Goal: Book appointment/travel/reservation

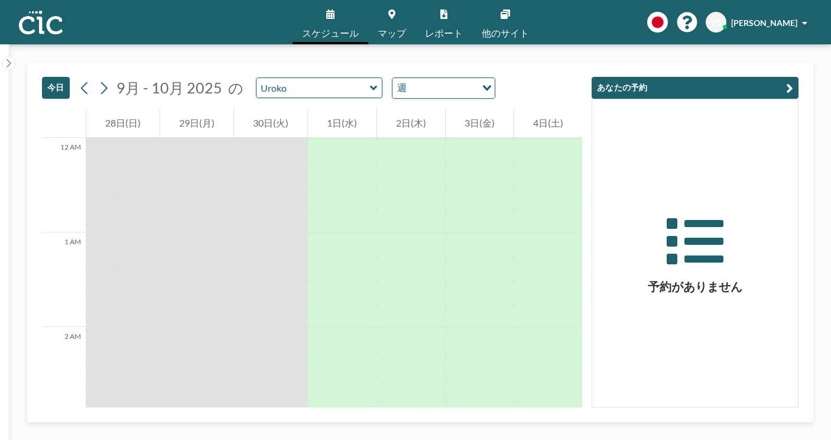
click at [370, 82] on icon at bounding box center [374, 88] width 8 height 12
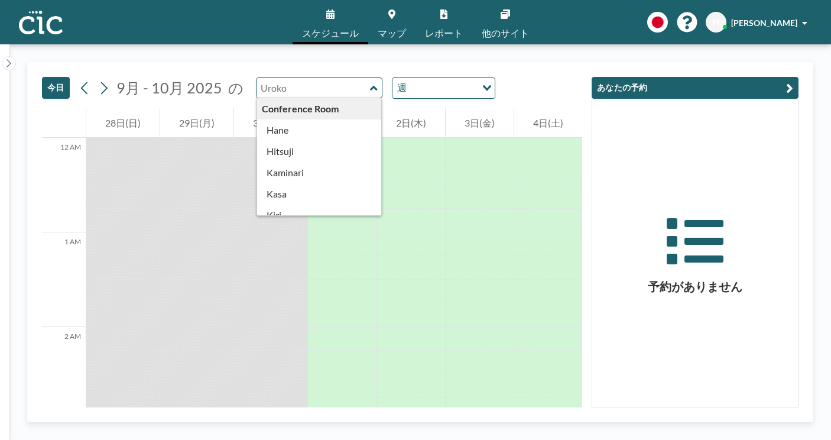
click at [370, 85] on icon at bounding box center [373, 87] width 7 height 5
type input "Uroko"
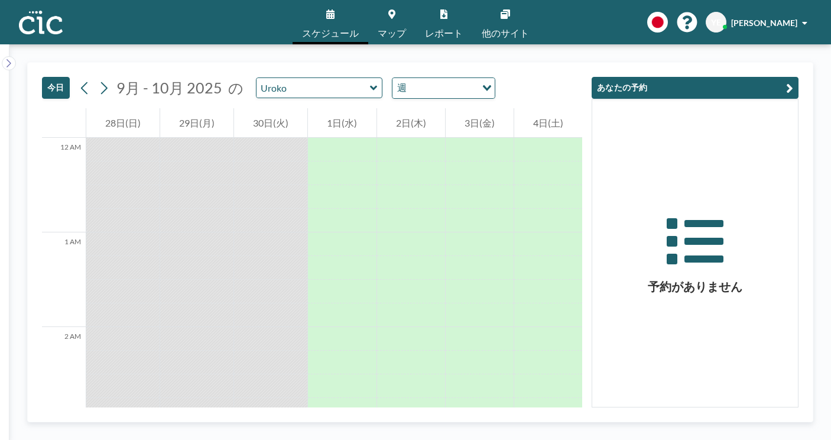
click at [392, 11] on link "マップ" at bounding box center [391, 22] width 47 height 44
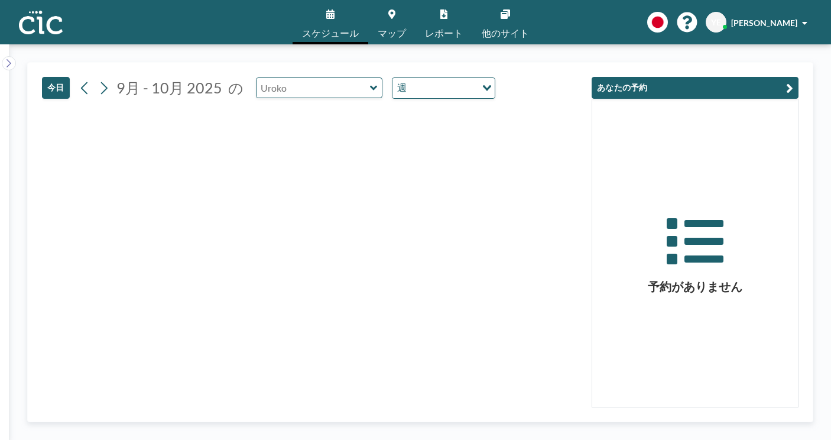
click at [257, 78] on input "text" at bounding box center [313, 88] width 113 height 20
type input "Uroko"
click at [51, 77] on button "今日" at bounding box center [56, 88] width 28 height 22
click at [335, 14] on icon at bounding box center [330, 13] width 8 height 9
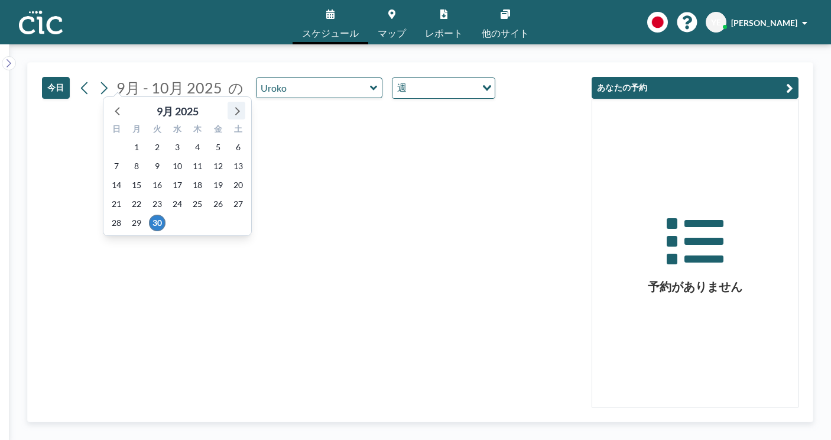
click at [229, 103] on icon at bounding box center [236, 110] width 15 height 15
click at [171, 139] on span "1" at bounding box center [177, 147] width 17 height 17
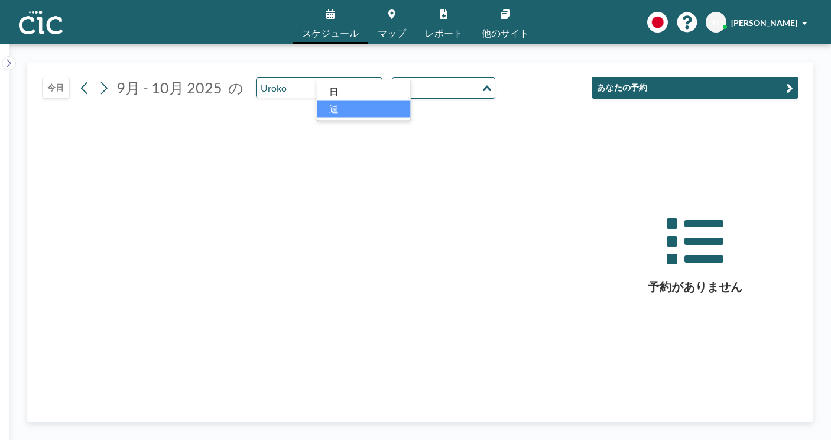
click at [483, 85] on icon "Search for option" at bounding box center [487, 88] width 8 height 6
click at [366, 89] on li "日" at bounding box center [363, 91] width 93 height 17
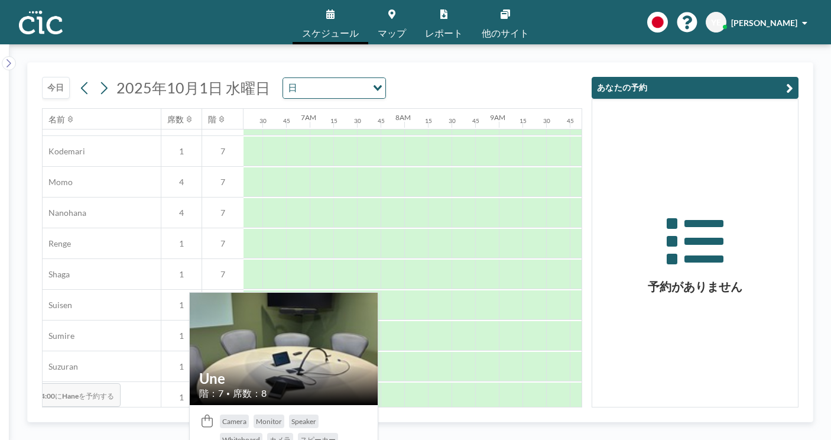
scroll to position [556, 596]
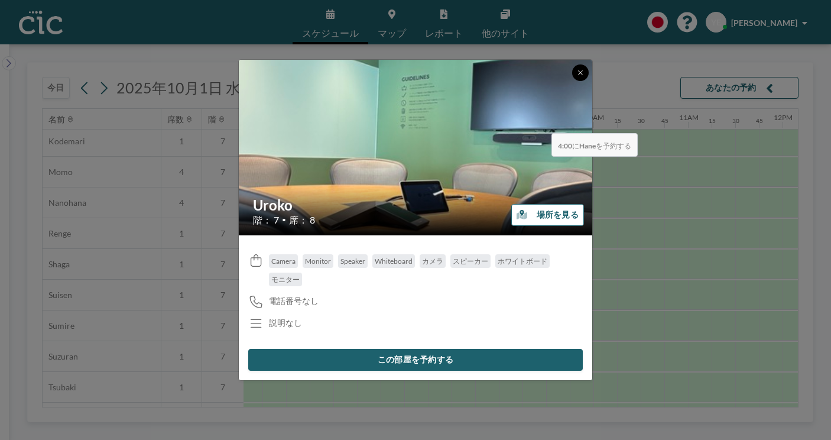
click at [572, 81] on button at bounding box center [580, 72] width 17 height 17
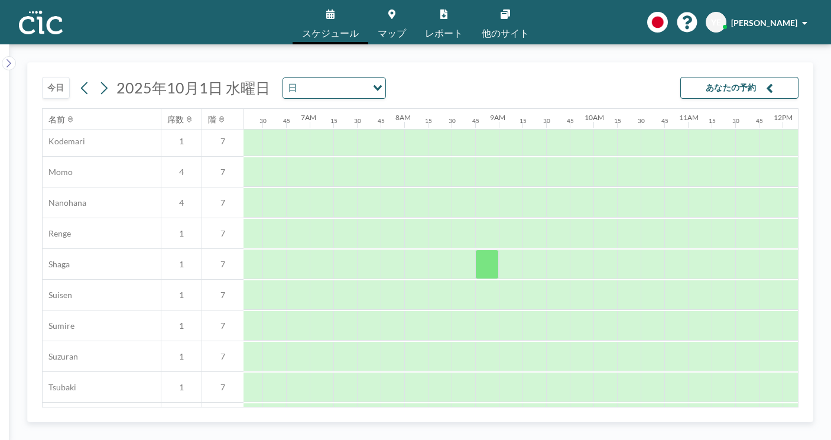
click at [395, 9] on icon at bounding box center [391, 13] width 7 height 9
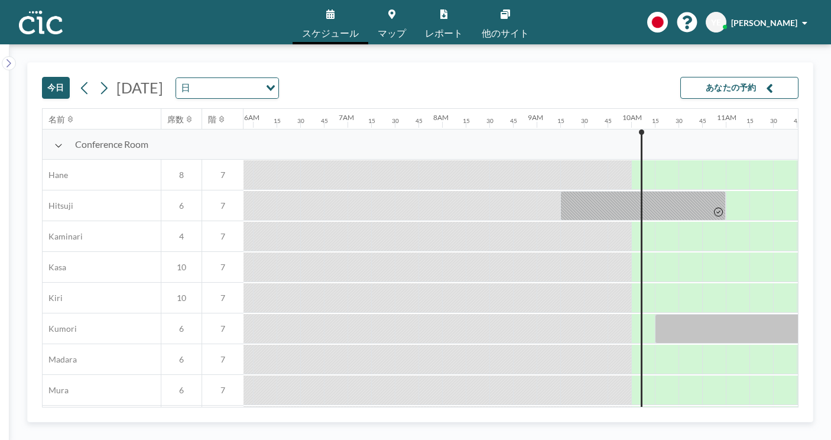
scroll to position [0, 750]
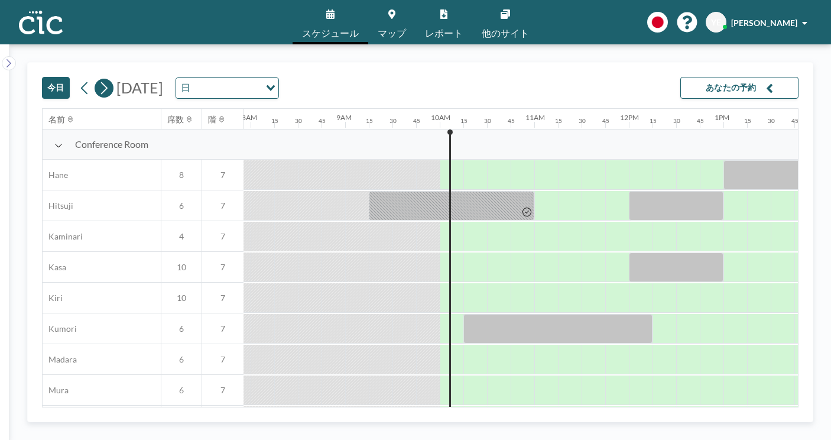
click at [98, 79] on icon at bounding box center [103, 88] width 11 height 18
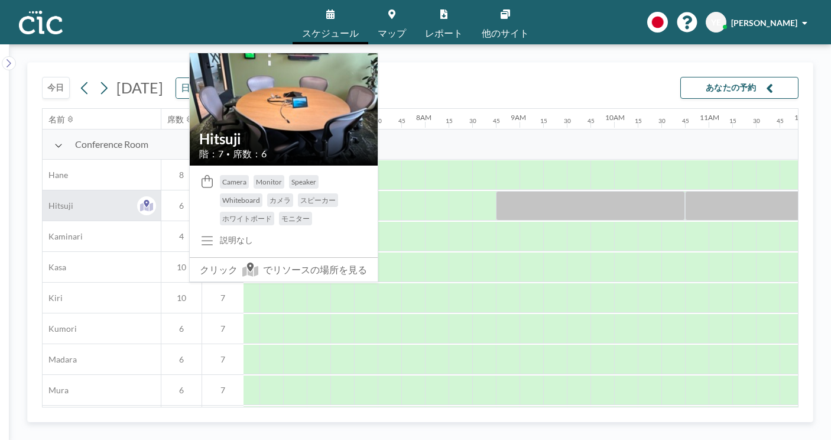
scroll to position [0, 596]
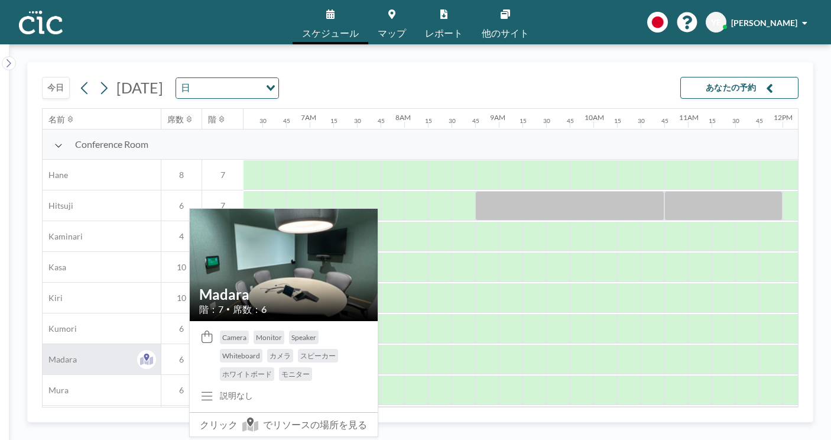
click at [61, 354] on span "Madara" at bounding box center [60, 359] width 34 height 11
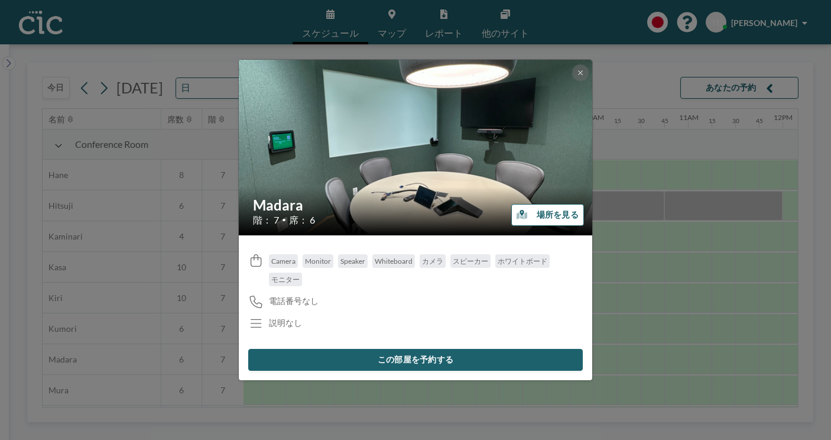
click at [323, 349] on button "この部屋を予約する" at bounding box center [415, 360] width 335 height 22
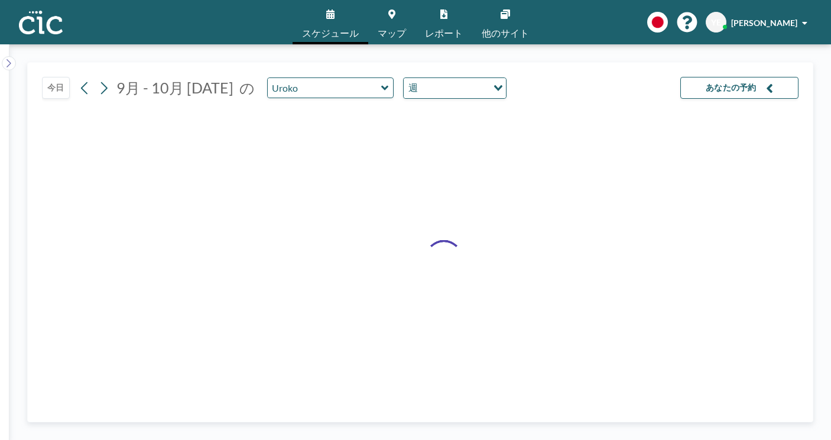
type input "Madara"
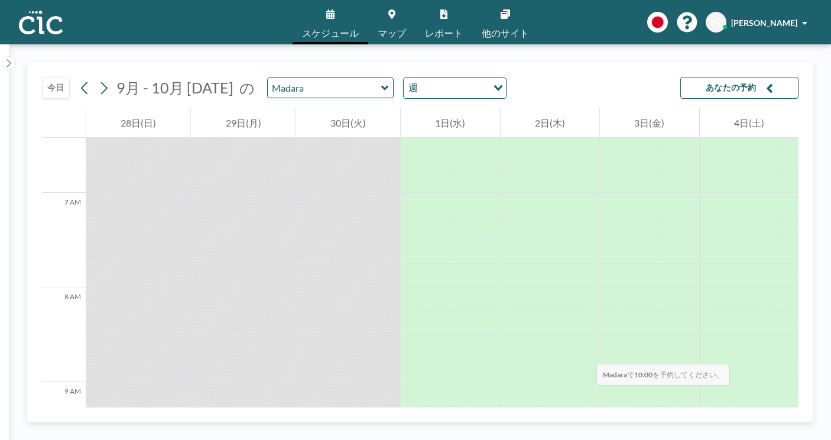
scroll to position [735, 0]
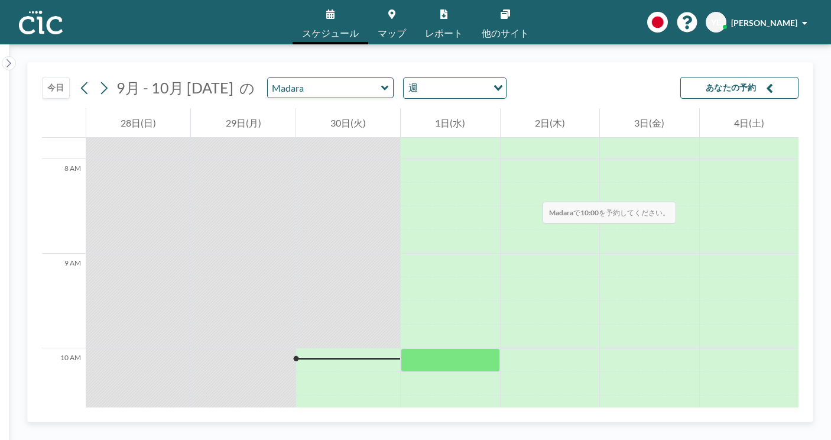
click at [429, 348] on div at bounding box center [450, 360] width 99 height 24
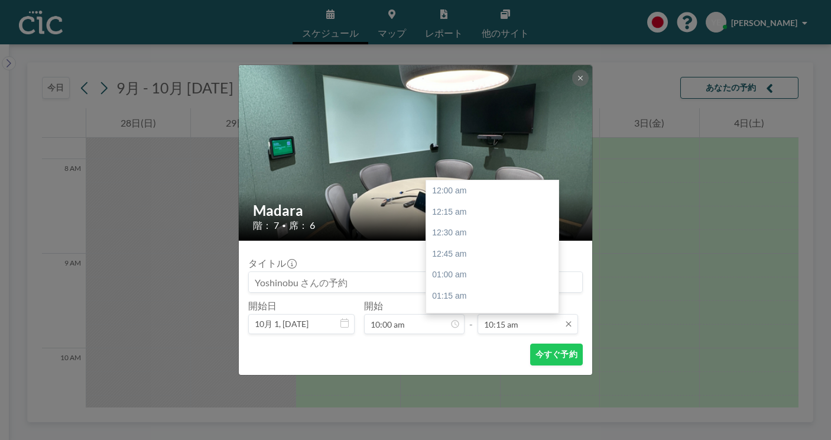
scroll to position [751, 0]
click at [516, 314] on input "10:15 am" at bounding box center [528, 324] width 100 height 20
click at [442, 418] on div "11:45 am" at bounding box center [495, 428] width 139 height 21
type input "11:45 am"
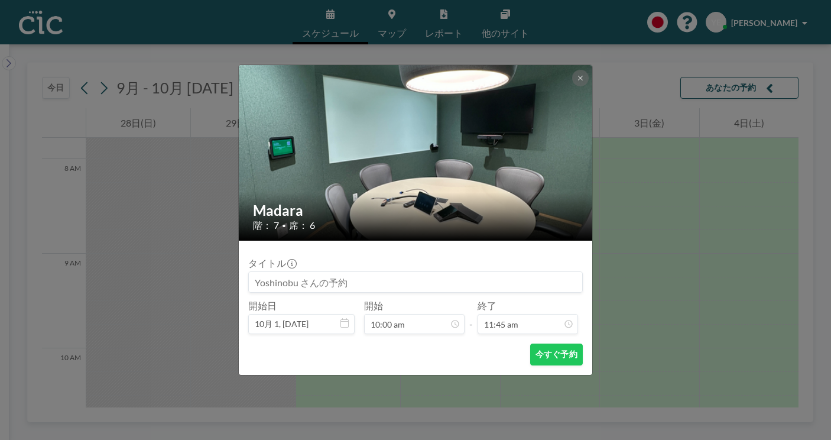
scroll to position [861, 0]
click at [530, 343] on button "今すぐ予約" at bounding box center [556, 354] width 53 height 22
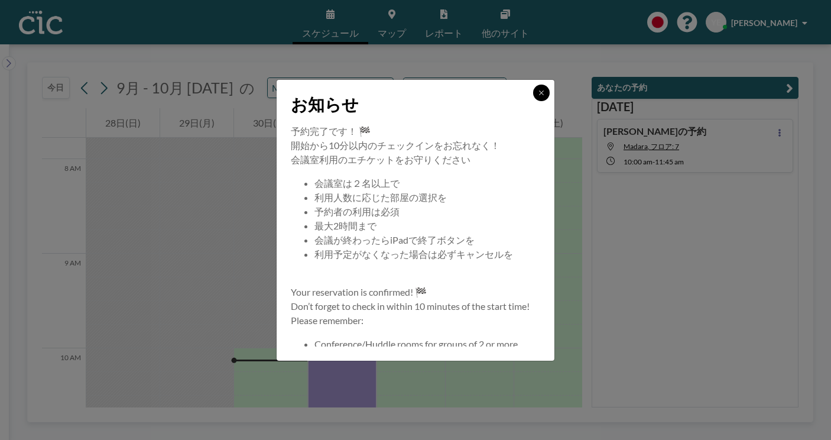
click at [538, 96] on icon at bounding box center [541, 92] width 7 height 7
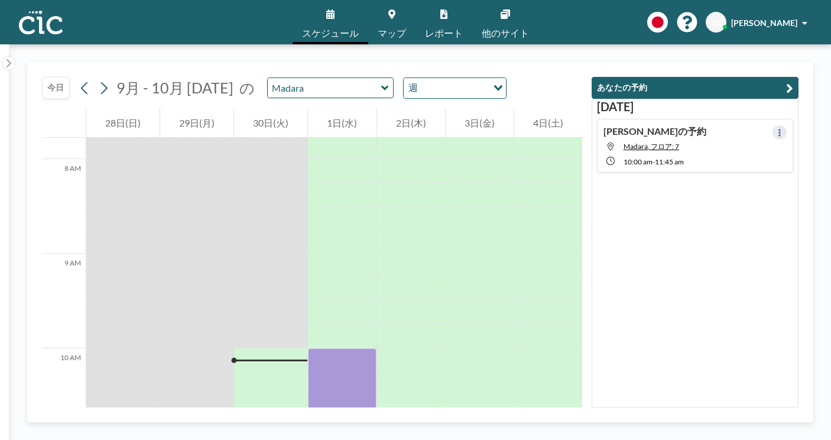
click at [785, 125] on button at bounding box center [780, 132] width 14 height 14
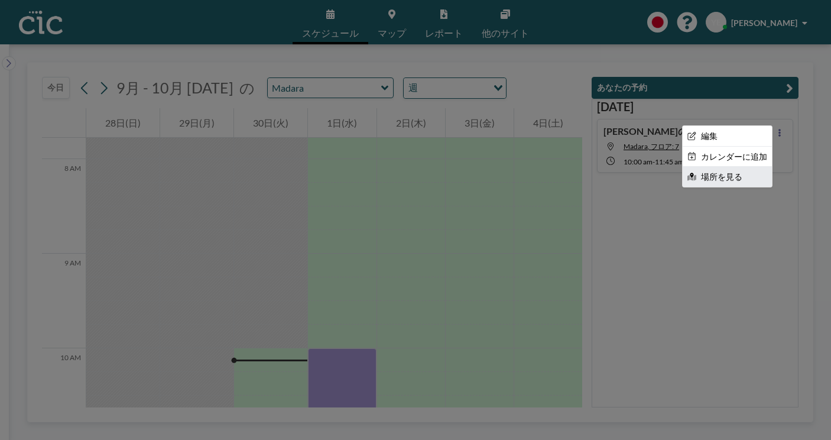
click at [733, 167] on li "場所を見る" at bounding box center [727, 177] width 89 height 20
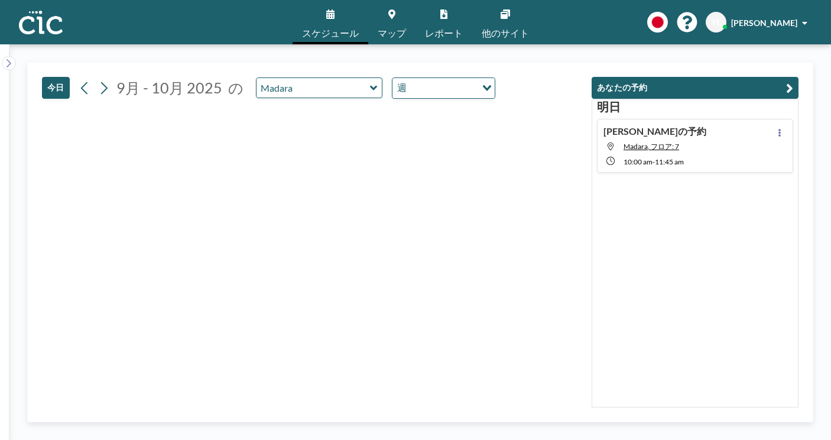
click at [689, 125] on h4 "Yoshinobu さんの予約" at bounding box center [655, 131] width 103 height 12
click at [779, 125] on button at bounding box center [780, 132] width 14 height 14
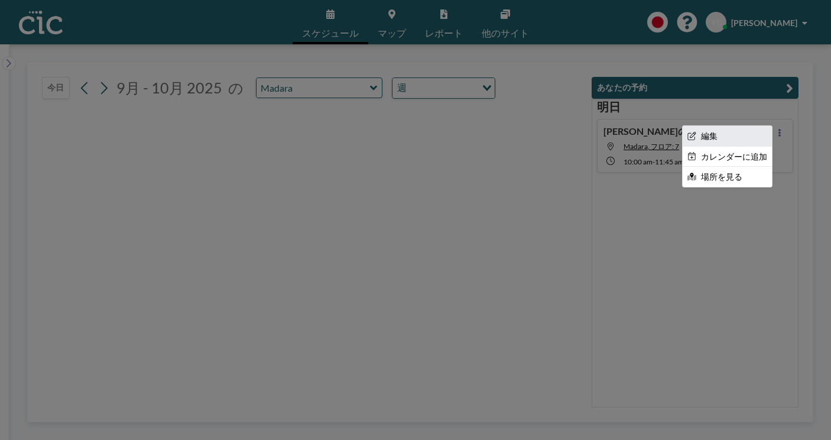
click at [731, 126] on li "編集" at bounding box center [727, 136] width 89 height 20
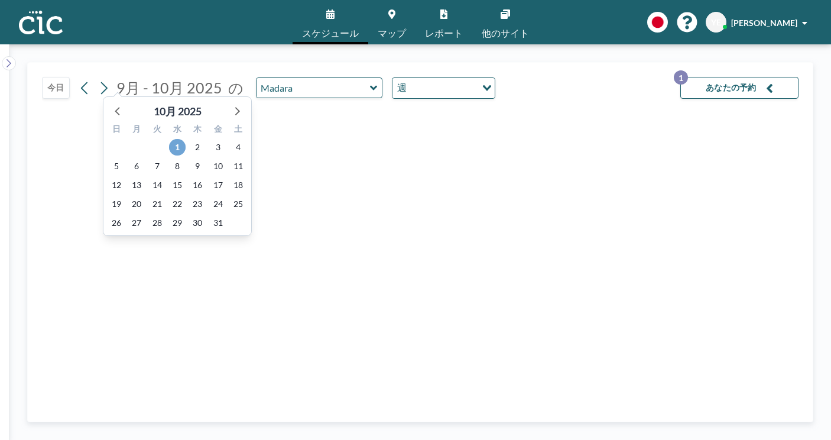
click at [169, 139] on span "1" at bounding box center [177, 147] width 17 height 17
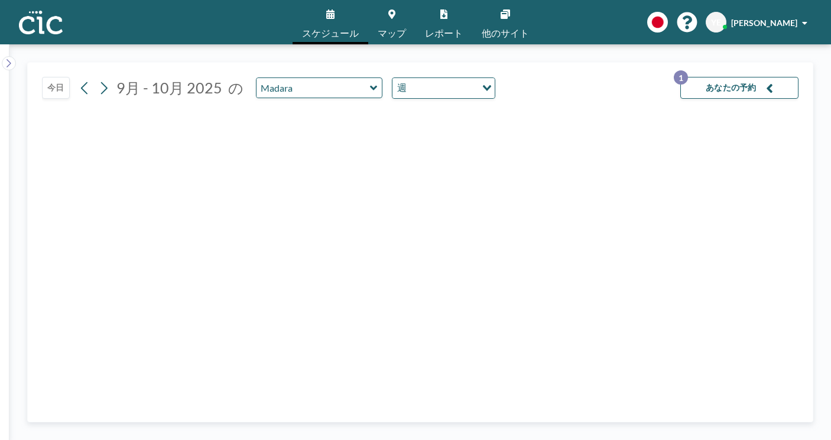
click at [750, 77] on button "あなたの予約 1" at bounding box center [739, 88] width 118 height 22
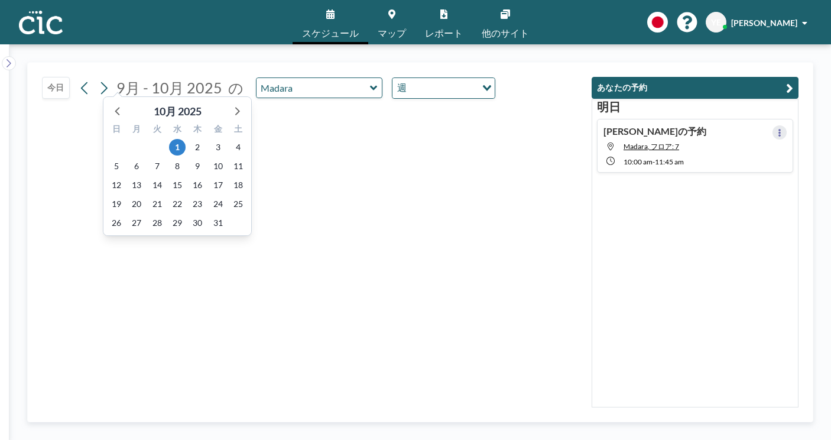
click at [784, 125] on button at bounding box center [780, 132] width 14 height 14
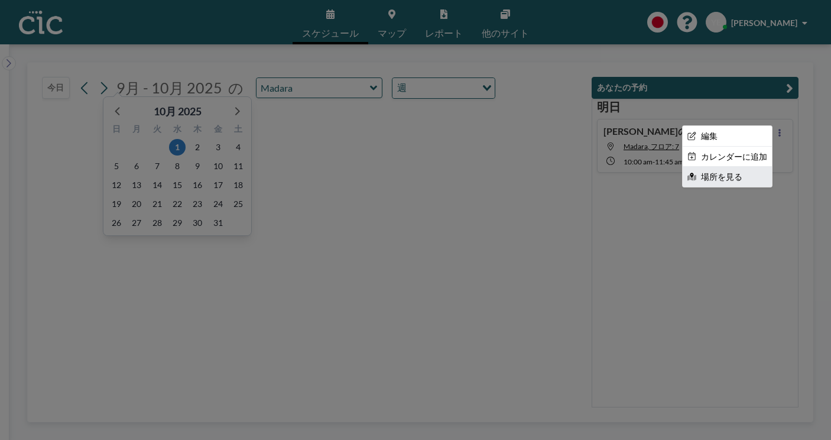
click at [725, 167] on li "場所を見る" at bounding box center [727, 177] width 89 height 20
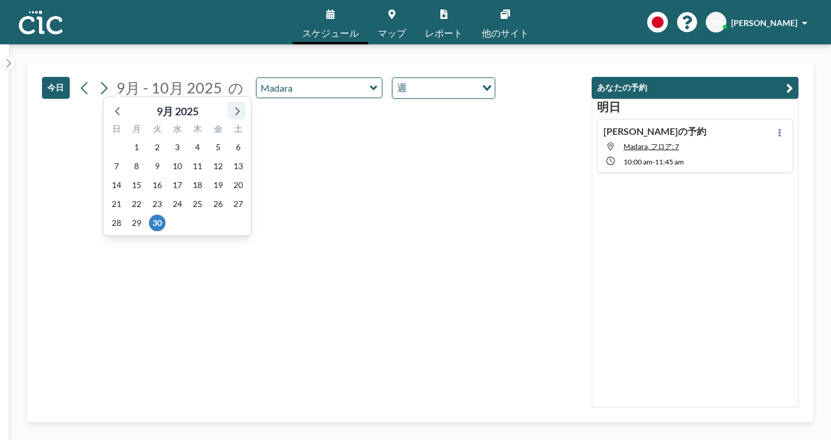
click at [229, 103] on icon at bounding box center [236, 110] width 15 height 15
click at [170, 139] on span "1" at bounding box center [177, 147] width 17 height 17
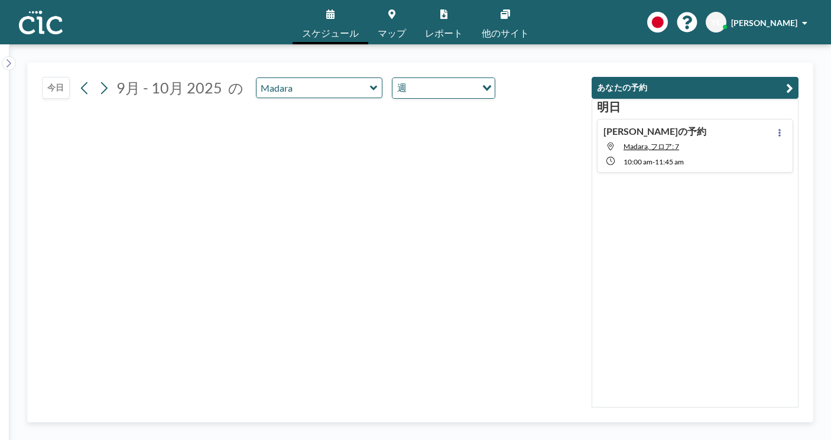
click at [793, 81] on icon "button" at bounding box center [789, 88] width 7 height 14
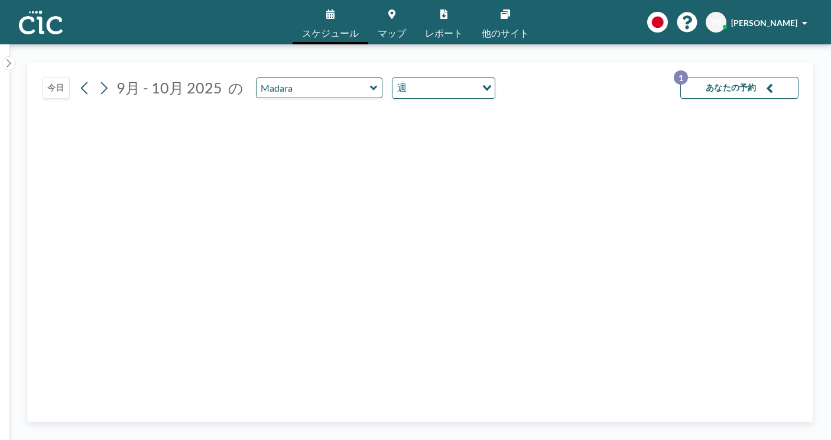
click at [773, 81] on icon "button" at bounding box center [769, 88] width 7 height 14
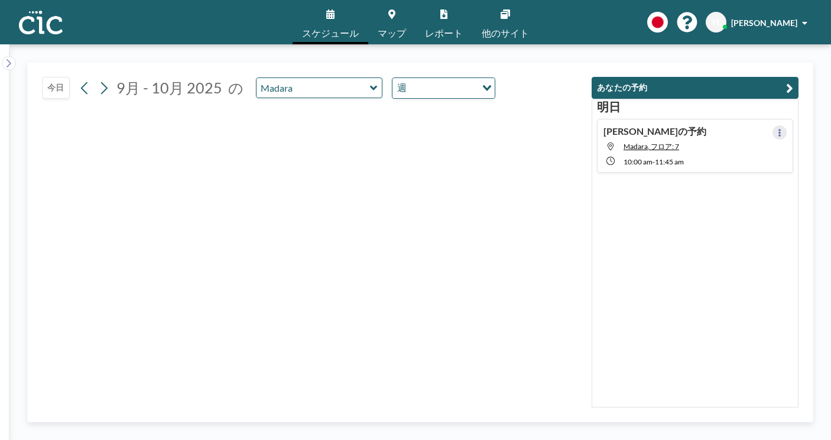
click at [781, 125] on button at bounding box center [780, 132] width 14 height 14
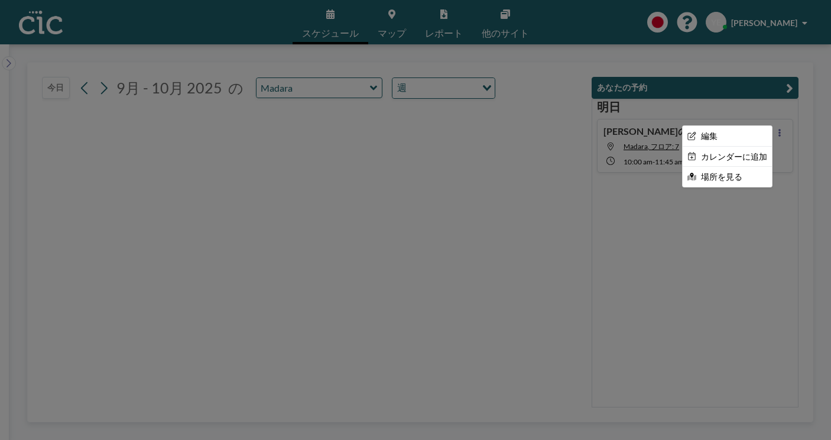
click at [698, 194] on div at bounding box center [415, 220] width 831 height 440
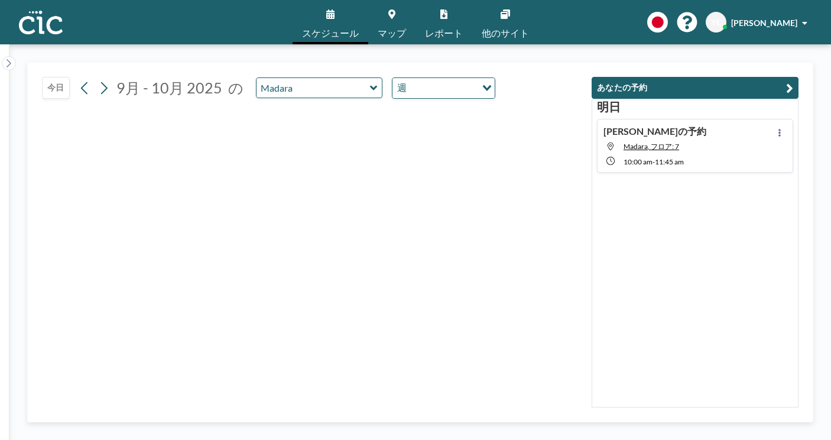
click at [706, 155] on div "10:00 AM - 11:45 AM" at bounding box center [665, 160] width 83 height 11
click at [391, 15] on link "マップ" at bounding box center [391, 22] width 47 height 44
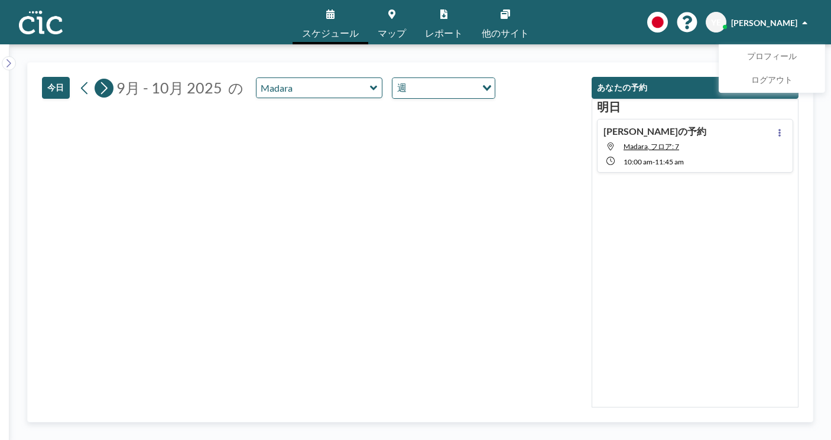
click at [98, 79] on icon at bounding box center [103, 88] width 11 height 18
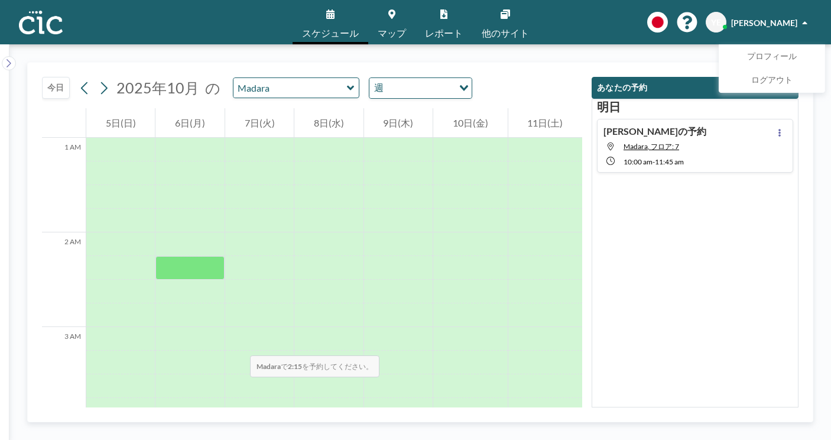
scroll to position [333, 0]
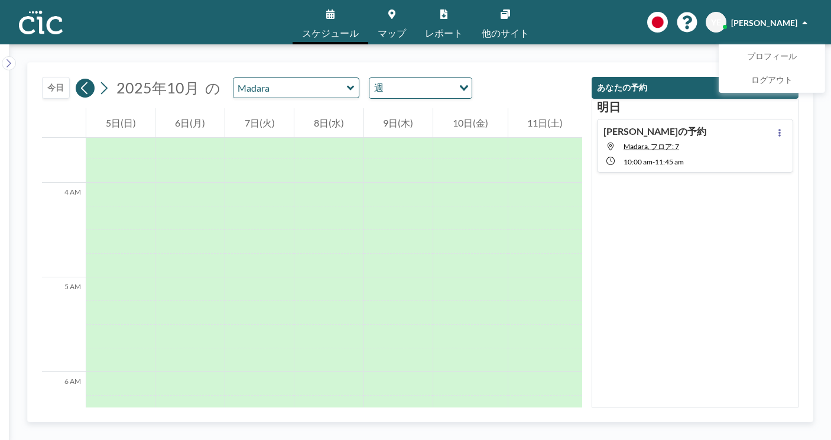
click at [79, 79] on icon at bounding box center [84, 88] width 11 height 18
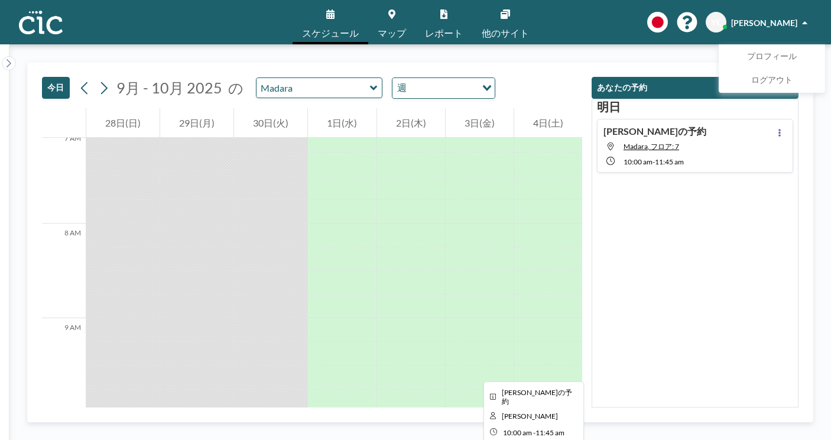
scroll to position [721, 0]
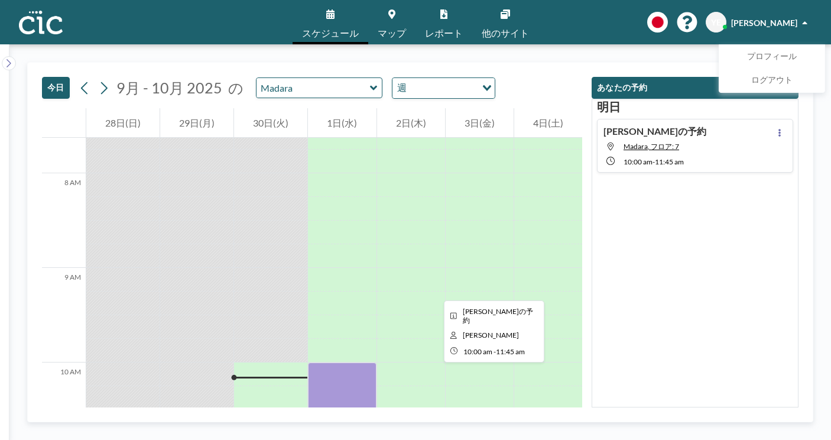
click at [349, 362] on div at bounding box center [342, 445] width 68 height 166
